Goal: Task Accomplishment & Management: Complete application form

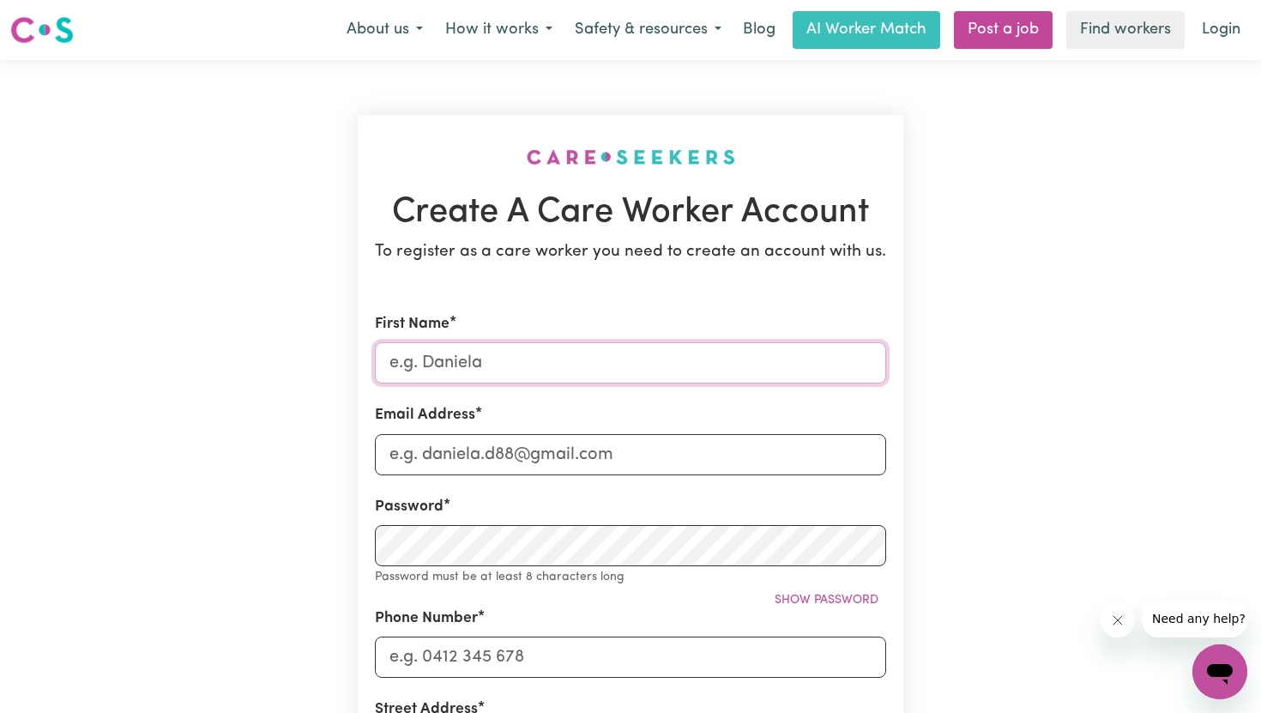
click at [491, 369] on input "First Name" at bounding box center [630, 362] width 511 height 41
type input "[PERSON_NAME]"
type input "[EMAIL_ADDRESS][DOMAIN_NAME]"
type input "0415338714"
type input "21/1-3 Belair Close"
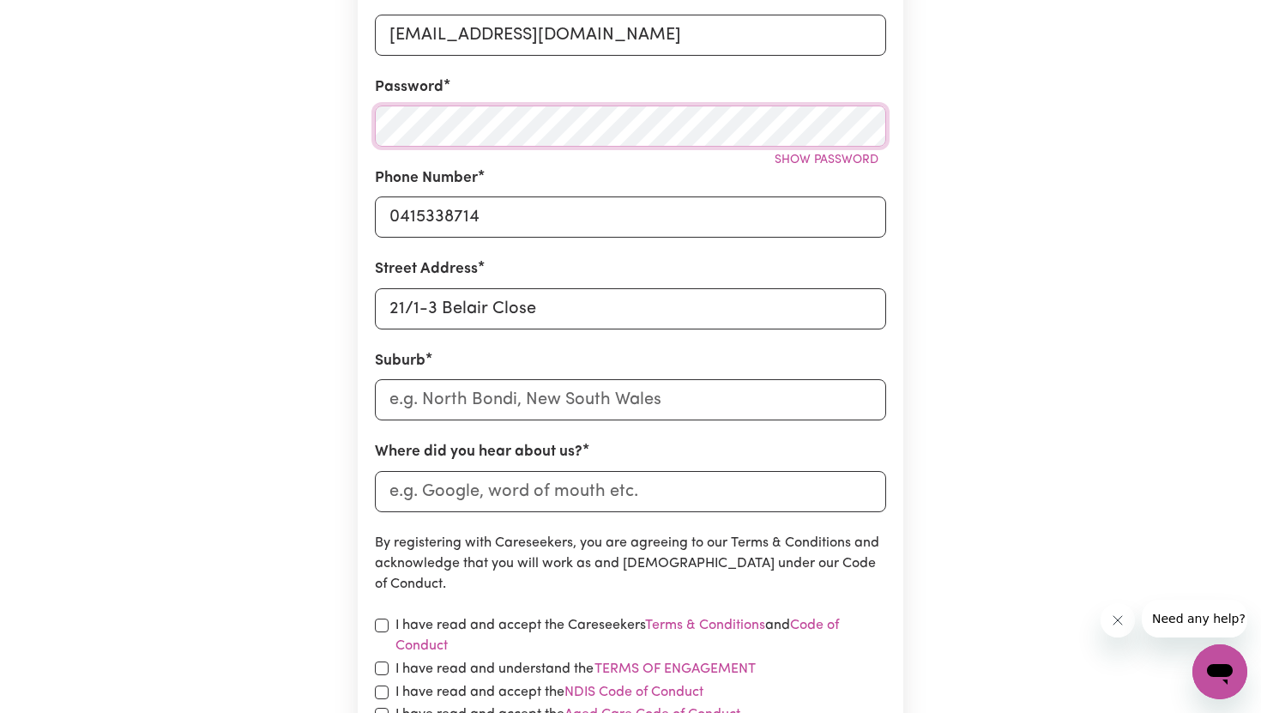
scroll to position [421, 0]
click at [515, 401] on input "text" at bounding box center [630, 398] width 511 height 41
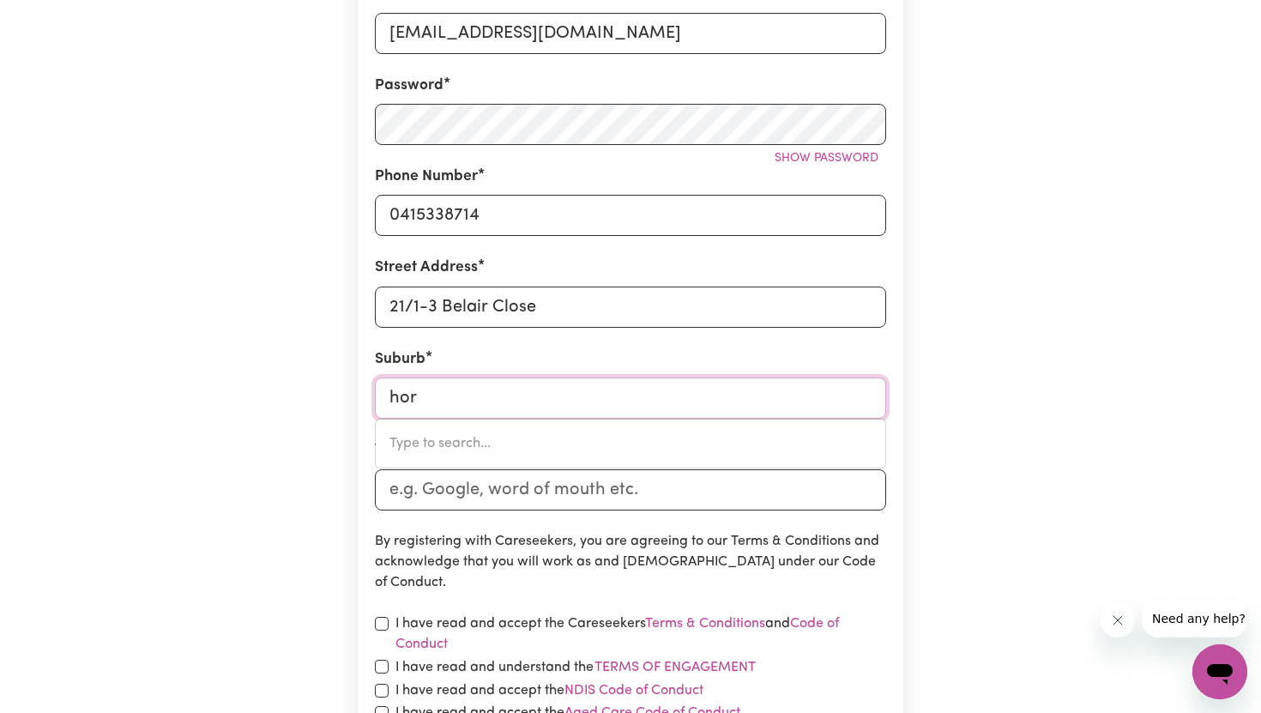
type input "horn"
type input "[GEOGRAPHIC_DATA], [GEOGRAPHIC_DATA], 4875"
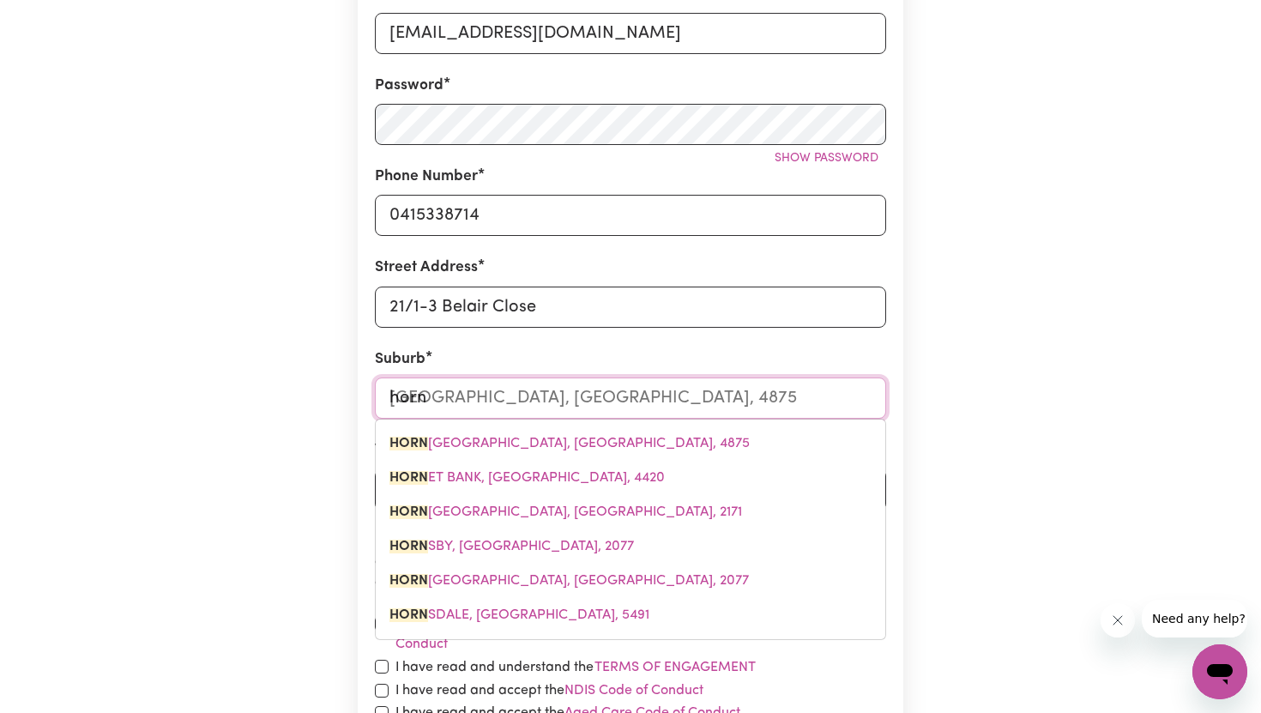
type input "horns"
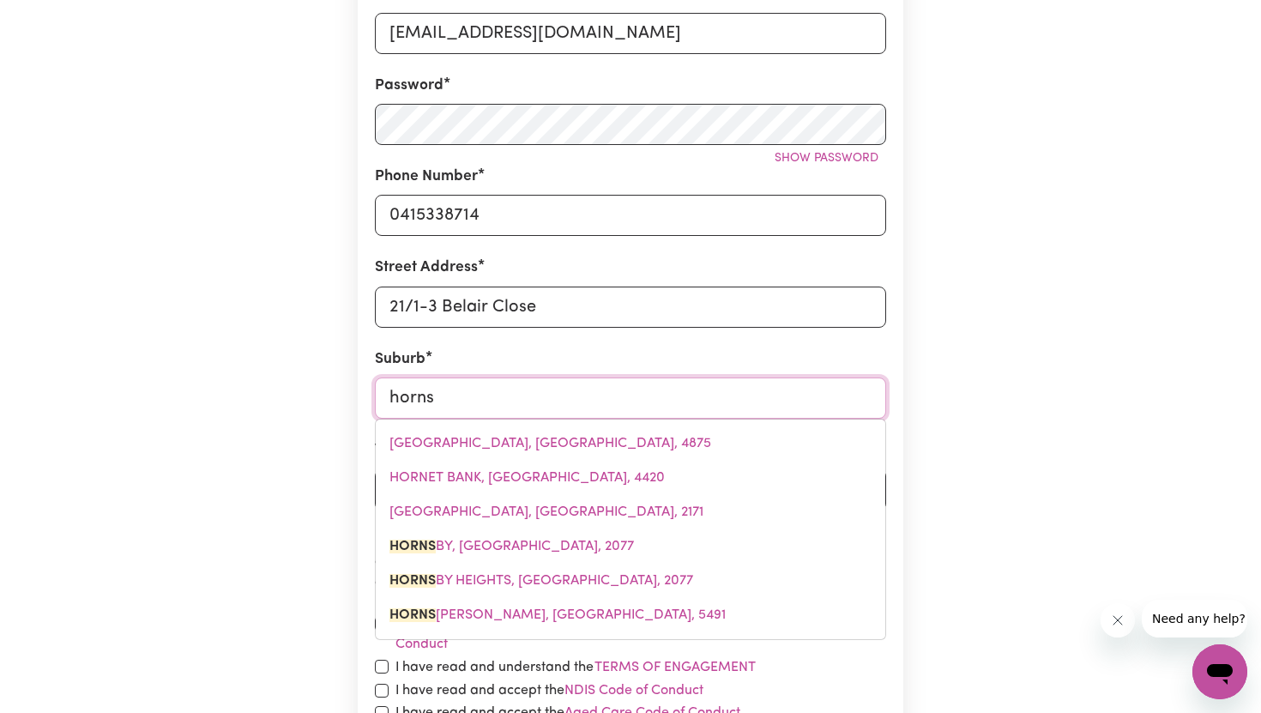
type input "[GEOGRAPHIC_DATA], [GEOGRAPHIC_DATA], 2077"
type input "hornsb"
type input "[PERSON_NAME], [GEOGRAPHIC_DATA], 2077"
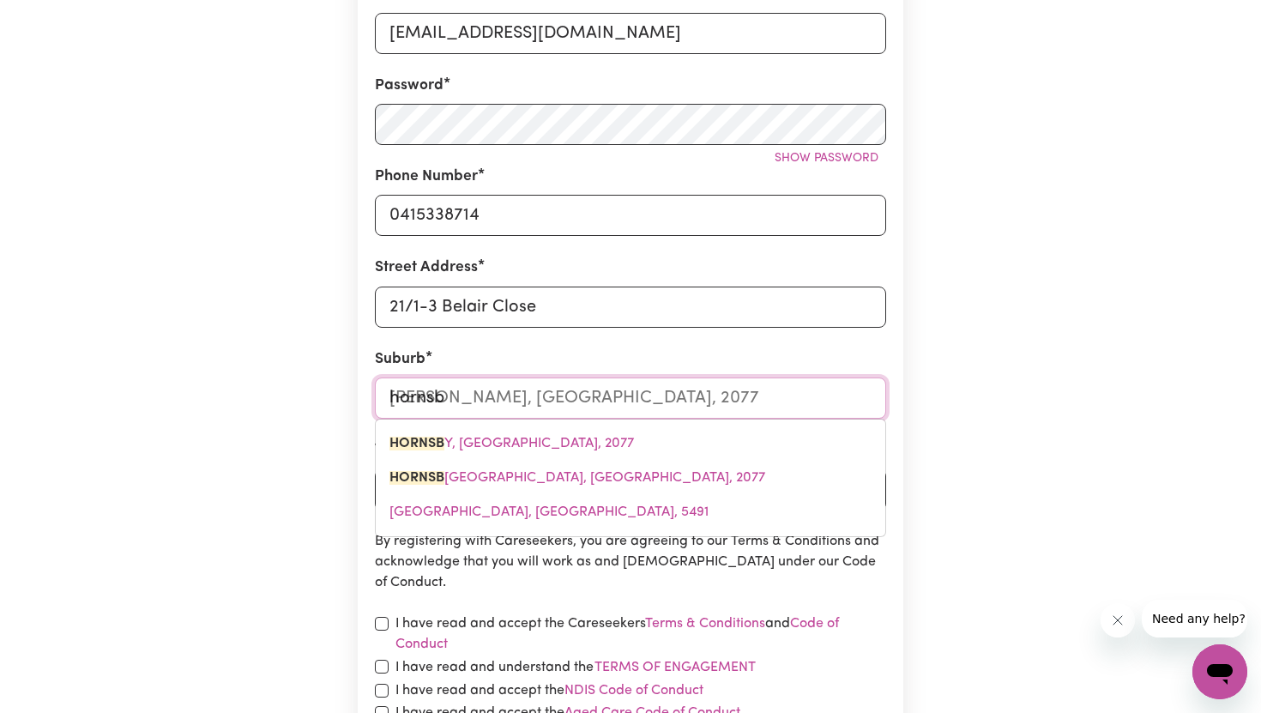
type input "[PERSON_NAME]"
type input "[GEOGRAPHIC_DATA], [GEOGRAPHIC_DATA], 2077"
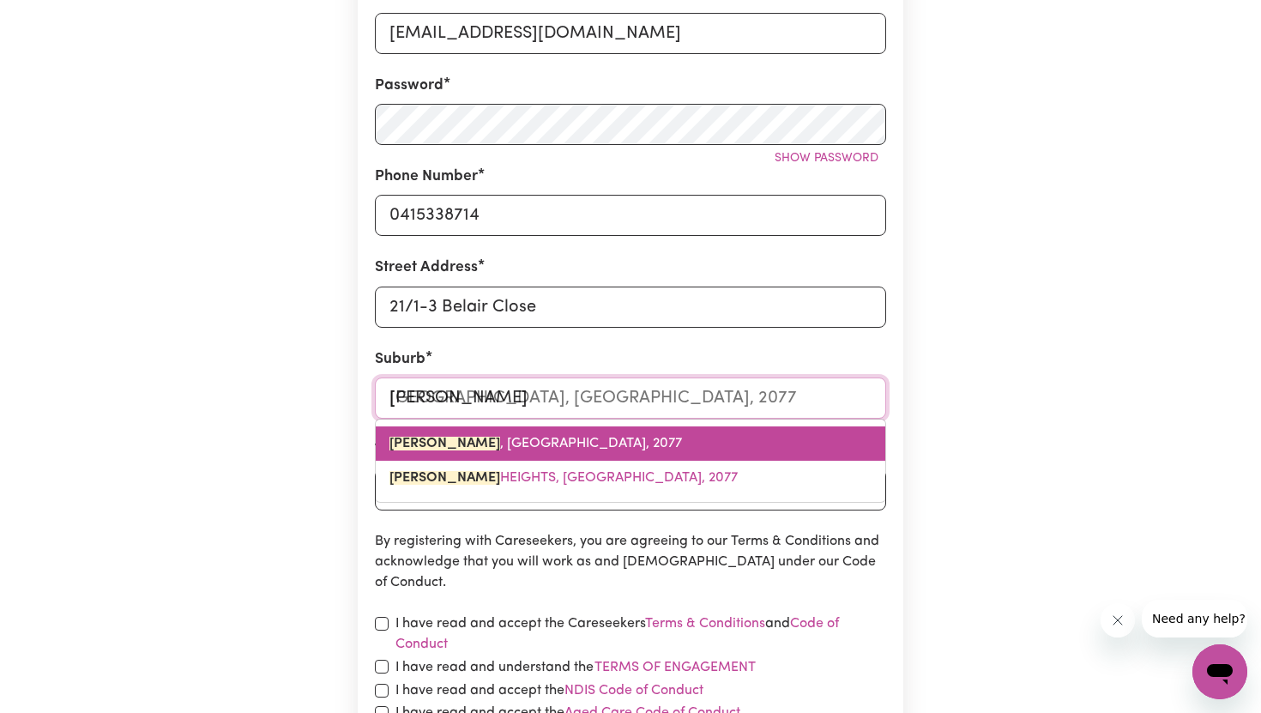
click at [539, 450] on link "[GEOGRAPHIC_DATA] , [GEOGRAPHIC_DATA], 2077" at bounding box center [631, 443] width 510 height 34
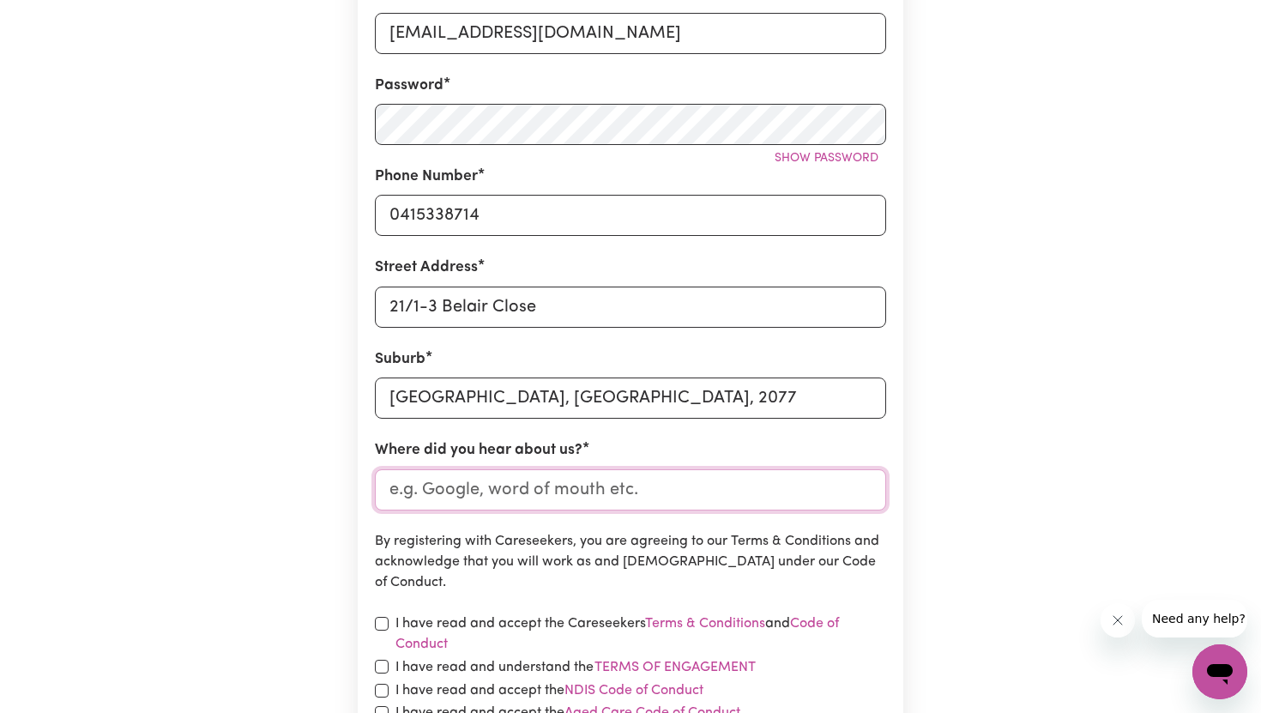
click at [495, 494] on input "Where did you hear about us?" at bounding box center [630, 489] width 511 height 41
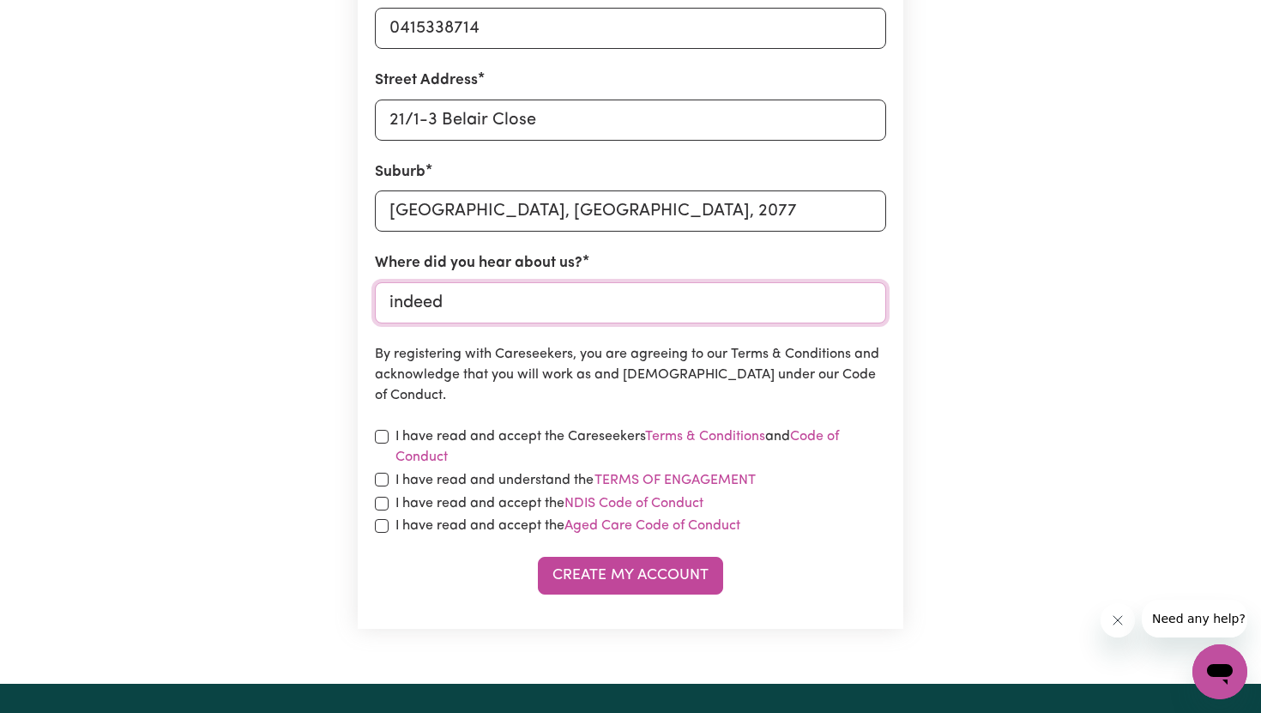
type input "indeed"
click at [383, 433] on input "checkbox" at bounding box center [382, 437] width 14 height 14
checkbox input "true"
click at [381, 479] on input "checkbox" at bounding box center [382, 480] width 14 height 14
checkbox input "true"
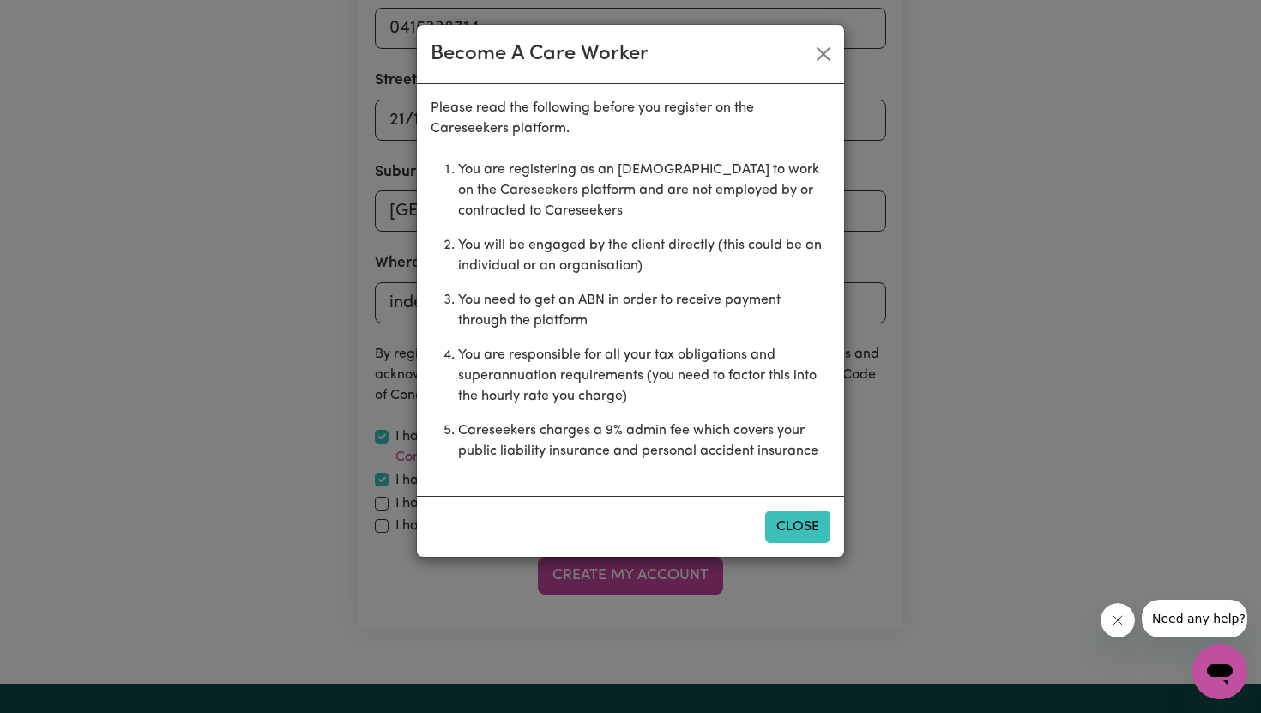
click at [791, 527] on button "Close" at bounding box center [797, 527] width 65 height 33
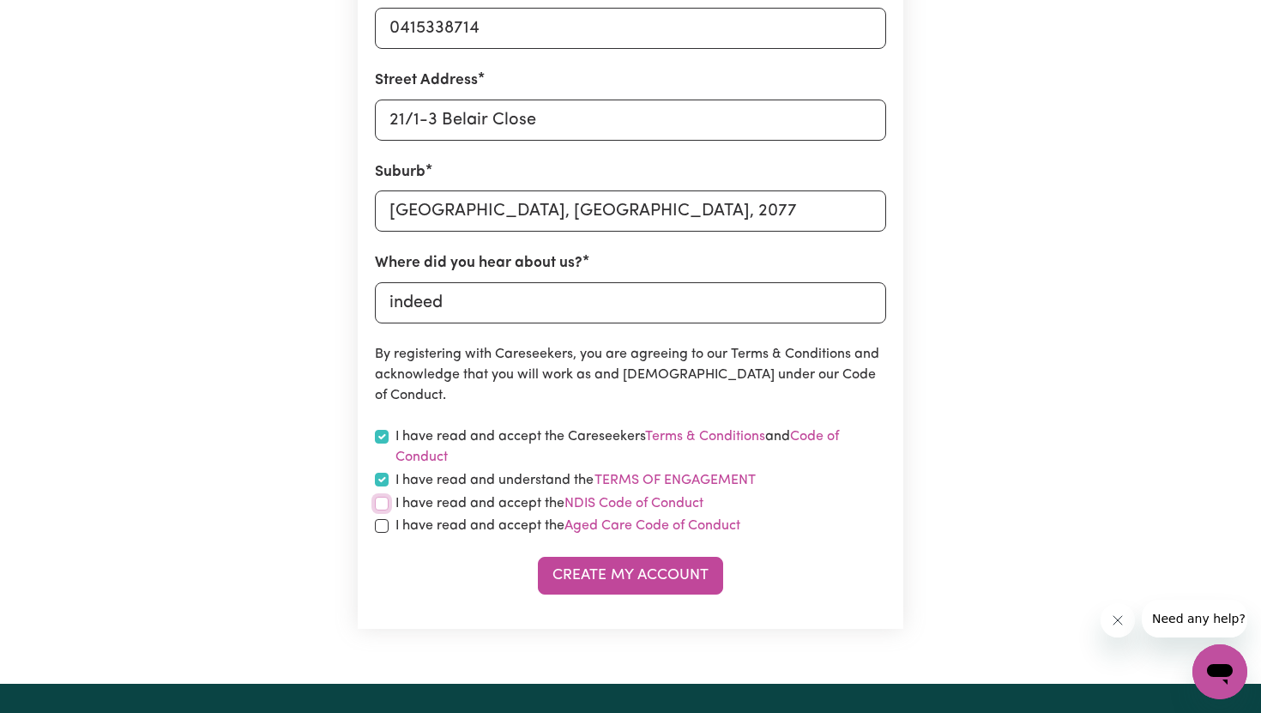
click at [384, 504] on input "checkbox" at bounding box center [382, 504] width 14 height 14
checkbox input "true"
click at [379, 525] on input "checkbox" at bounding box center [382, 526] width 14 height 14
checkbox input "true"
click at [608, 570] on button "Create My Account" at bounding box center [630, 576] width 185 height 38
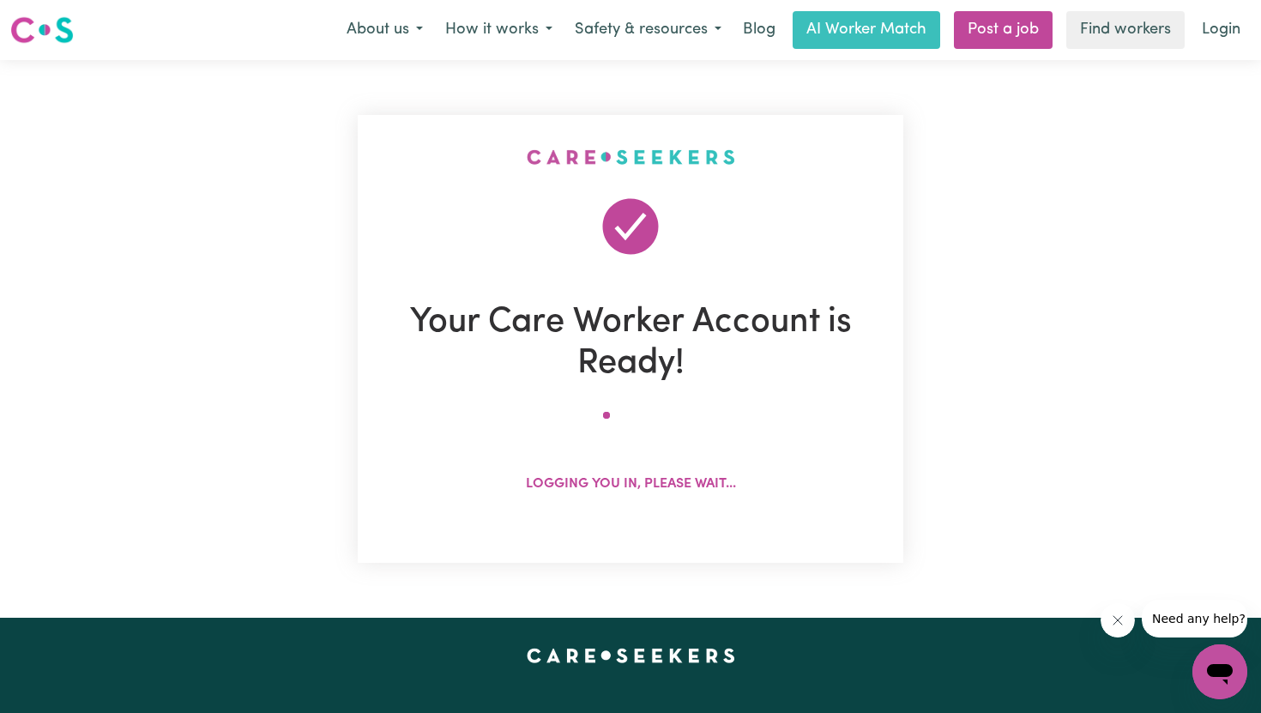
scroll to position [0, 0]
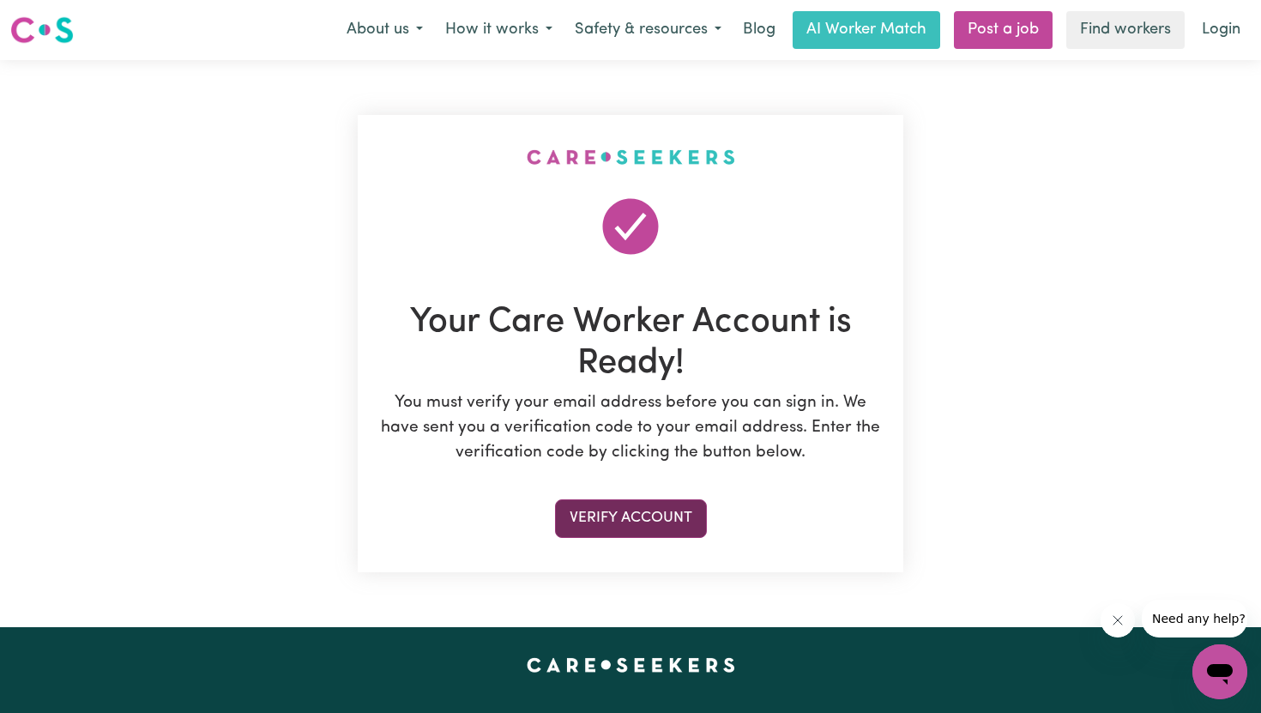
click at [618, 525] on button "Verify Account" at bounding box center [631, 518] width 152 height 38
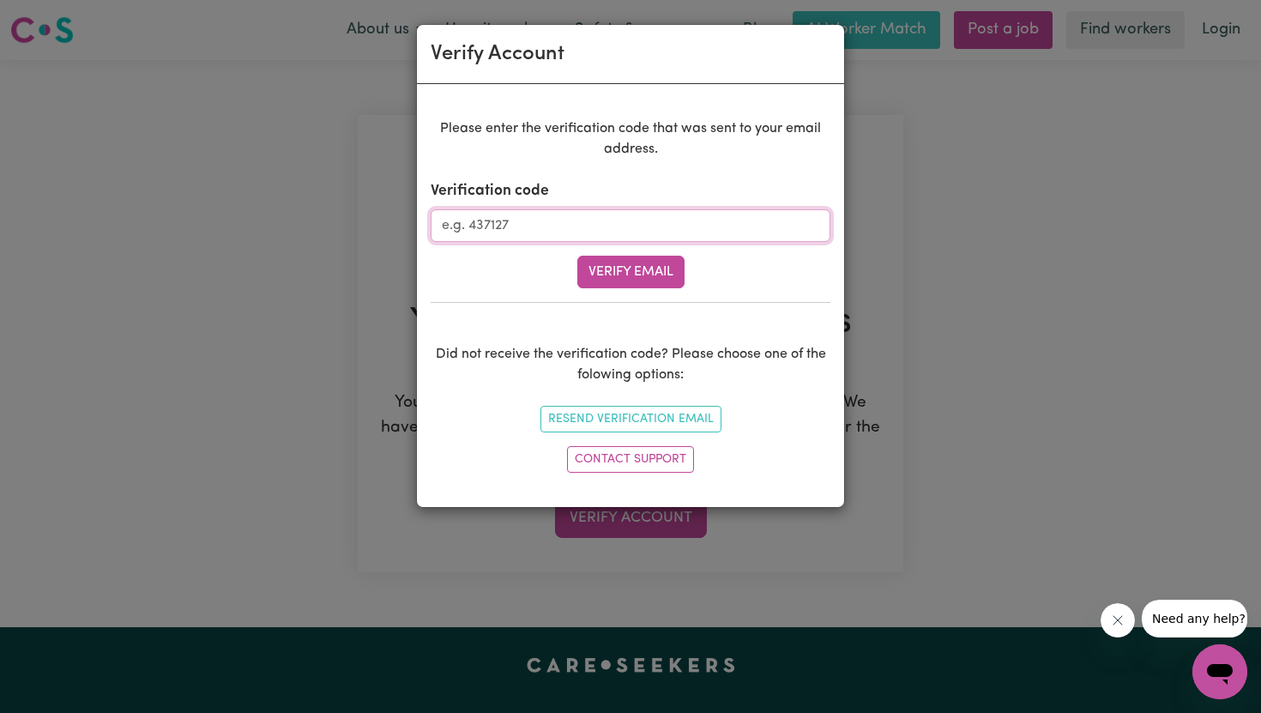
click at [565, 232] on input "Verification code" at bounding box center [631, 225] width 400 height 33
type input "313244"
click at [637, 273] on button "Verify Email" at bounding box center [630, 272] width 107 height 33
